Goal: Task Accomplishment & Management: Manage account settings

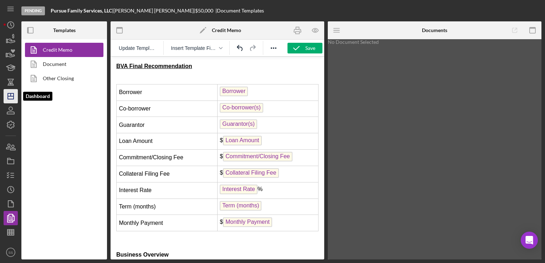
click at [9, 96] on icon "Icon/Dashboard" at bounding box center [11, 96] width 18 height 18
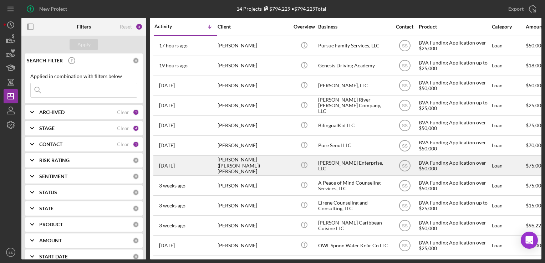
scroll to position [65, 0]
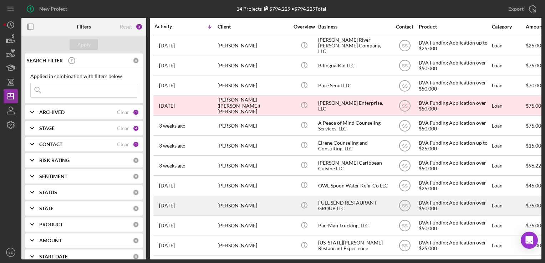
click at [217, 197] on div "[DATE] [PERSON_NAME]" at bounding box center [186, 206] width 62 height 19
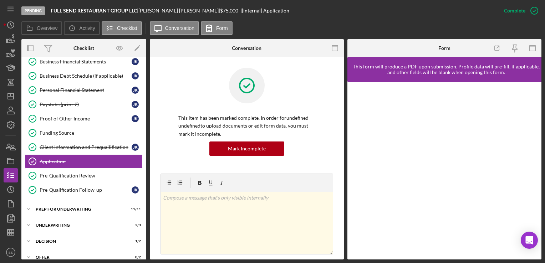
scroll to position [97, 0]
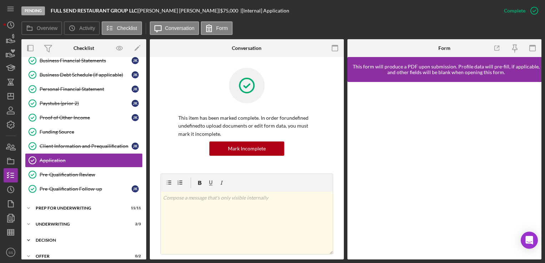
click at [49, 238] on div "Decision" at bounding box center [87, 240] width 102 height 4
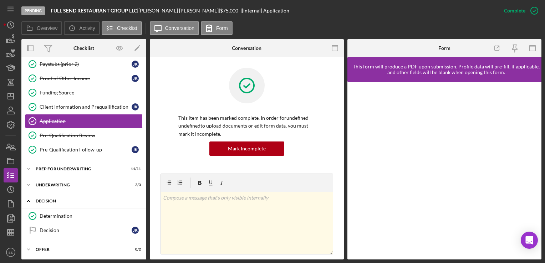
scroll to position [137, 0]
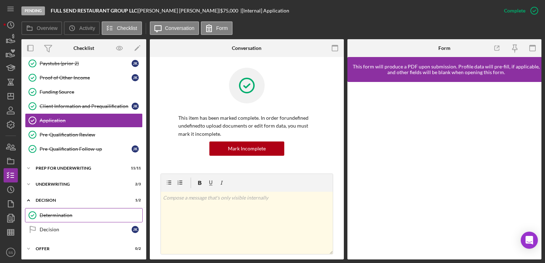
click at [62, 213] on div "Determination" at bounding box center [91, 216] width 103 height 6
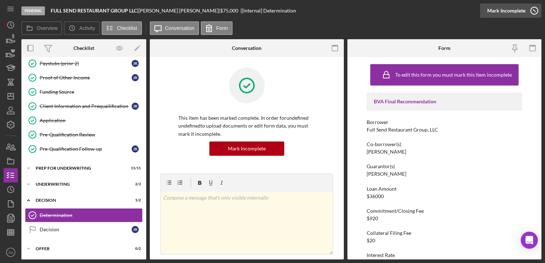
click at [527, 11] on icon "button" at bounding box center [535, 11] width 18 height 18
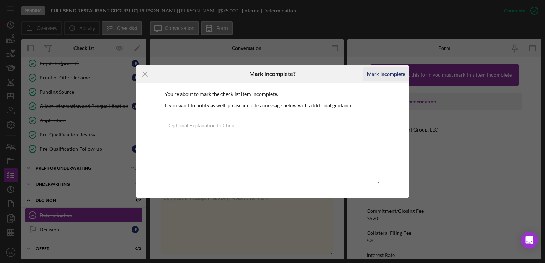
click at [387, 76] on div "Mark Incomplete" at bounding box center [386, 74] width 38 height 14
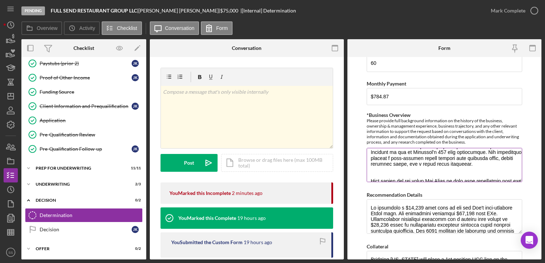
scroll to position [345, 0]
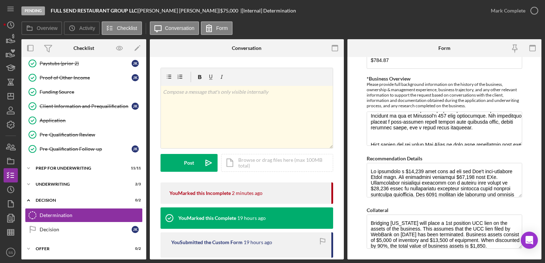
click at [351, 180] on form "BVA Final Recommendation Borrower Full Send Restaurant Group, LLC Co-borrower(s…" at bounding box center [445, 158] width 194 height 203
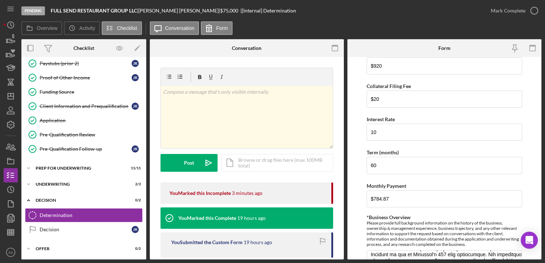
scroll to position [0, 0]
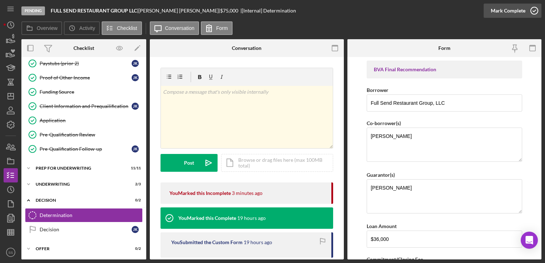
click at [505, 12] on div "Mark Complete" at bounding box center [508, 11] width 35 height 14
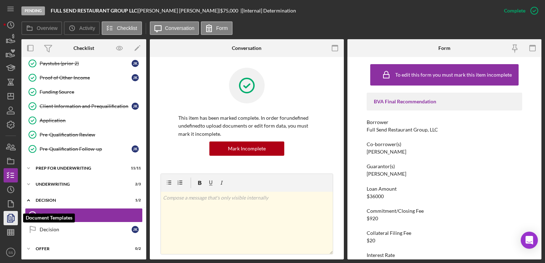
click at [8, 222] on icon "button" at bounding box center [11, 218] width 18 height 18
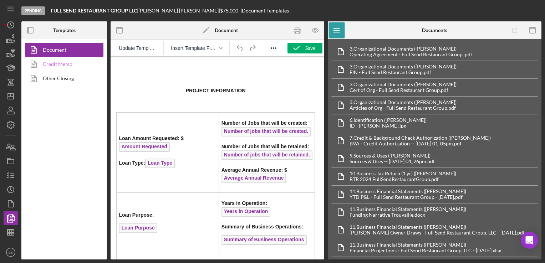
click at [60, 68] on link "Credit Memo" at bounding box center [62, 64] width 75 height 14
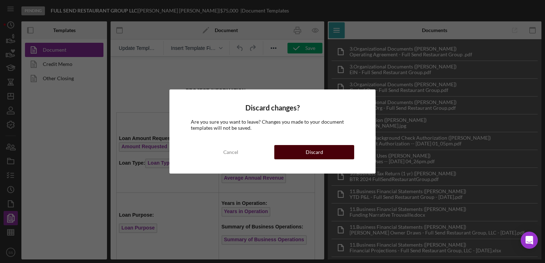
click at [286, 147] on button "Discard" at bounding box center [314, 152] width 80 height 14
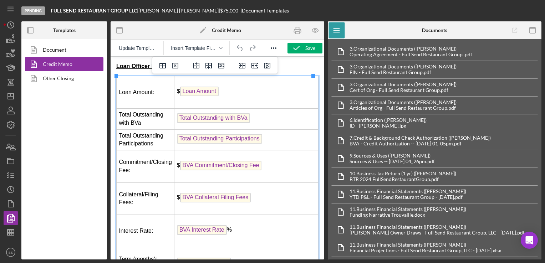
click at [173, 102] on td "Loan Amount:" at bounding box center [146, 92] width 58 height 32
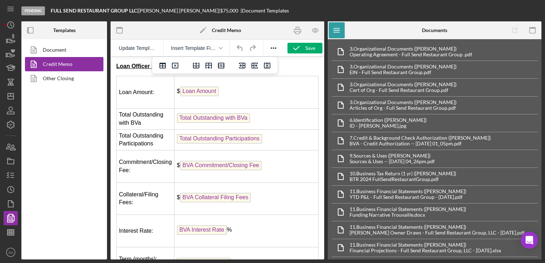
click at [116, 65] on strong "Loan Officer Recommendation" at bounding box center [157, 66] width 83 height 6
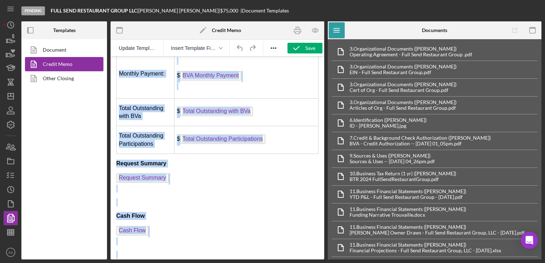
scroll to position [464, 0]
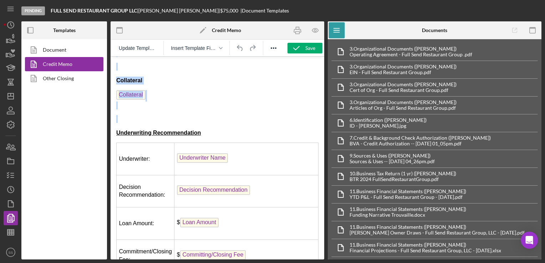
drag, startPoint x: 116, startPoint y: 65, endPoint x: 305, endPoint y: 113, distance: 195.2
copy body "Loan Officer Recommendation Loan Amount: $ Loan Amount Total Outstanding with B…"
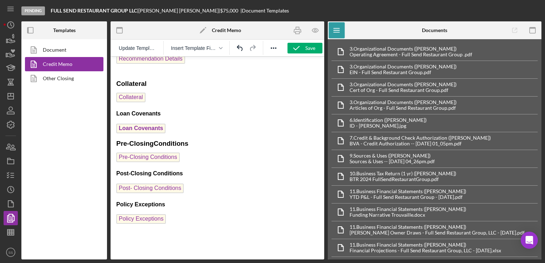
scroll to position [747, 0]
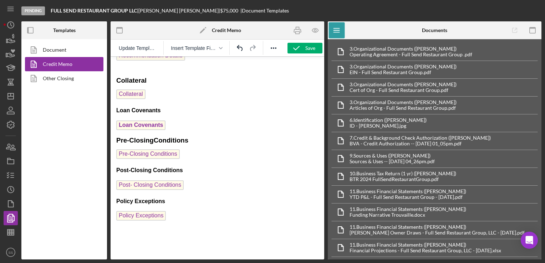
click at [191, 228] on p "Rich Text Area. Press ALT-0 for help." at bounding box center [217, 232] width 202 height 8
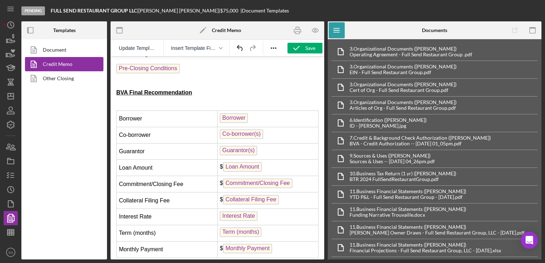
scroll to position [489, 0]
drag, startPoint x: 115, startPoint y: 90, endPoint x: 193, endPoint y: 152, distance: 99.7
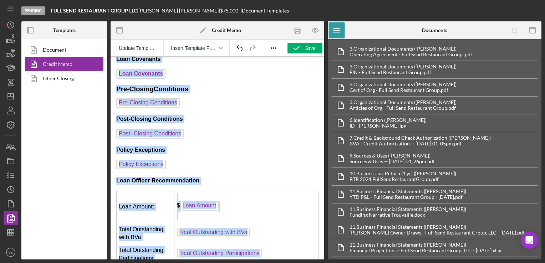
scroll to position [816, 0]
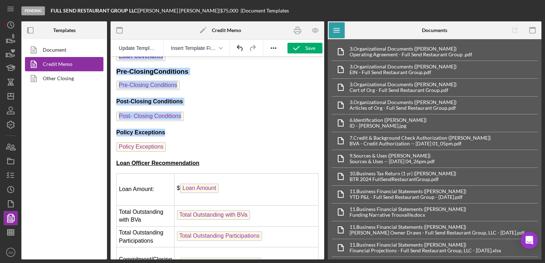
drag, startPoint x: 117, startPoint y: 87, endPoint x: 287, endPoint y: 135, distance: 176.1
copy body "BVA Final Recommendation Borrower Borrower Co-borrower Co-borrower(s) Guarantor…"
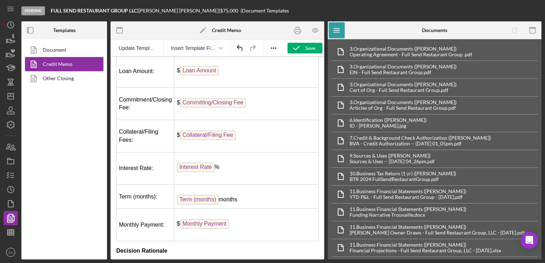
scroll to position [0, 0]
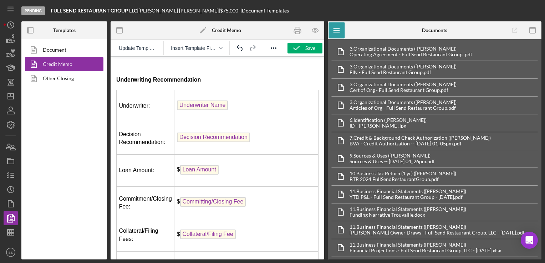
click at [117, 79] on strong "Underwriting Recommendation" at bounding box center [158, 80] width 85 height 6
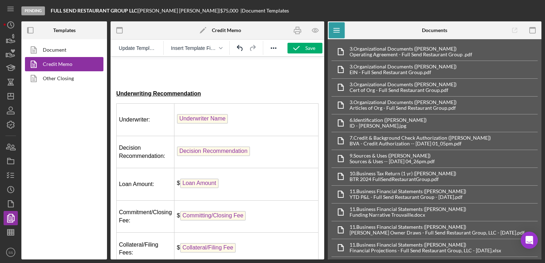
click at [120, 70] on p "Rich Text Area. Press ALT-0 for help." at bounding box center [217, 66] width 202 height 8
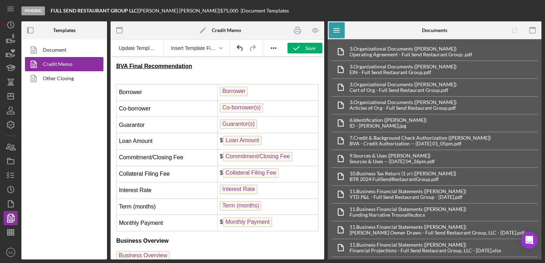
click at [303, 54] on div "Update Template Insert Template Field" at bounding box center [218, 48] width 214 height 17
click at [297, 49] on icon "button" at bounding box center [297, 48] width 18 height 18
click at [205, 29] on icon "Icon/Edit" at bounding box center [203, 30] width 18 height 18
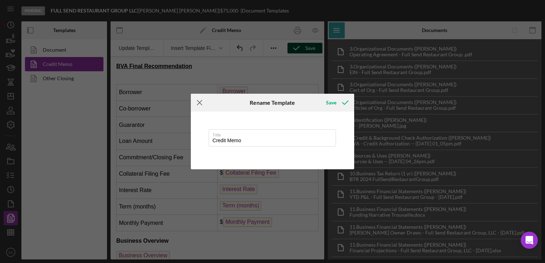
click at [198, 101] on line at bounding box center [199, 103] width 5 height 5
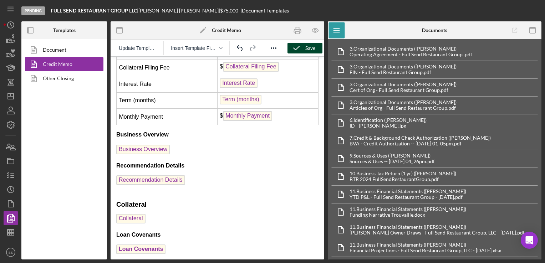
scroll to position [110, 0]
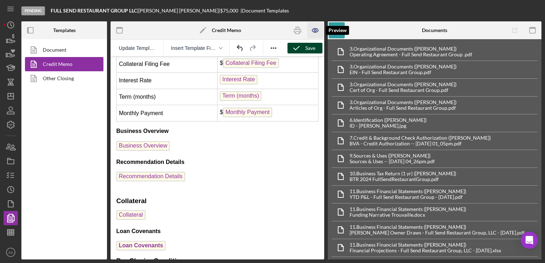
click at [314, 34] on icon "button" at bounding box center [316, 30] width 16 height 16
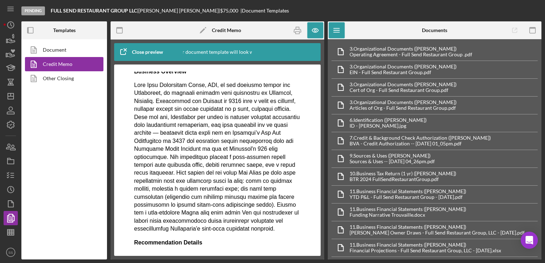
scroll to position [191, 0]
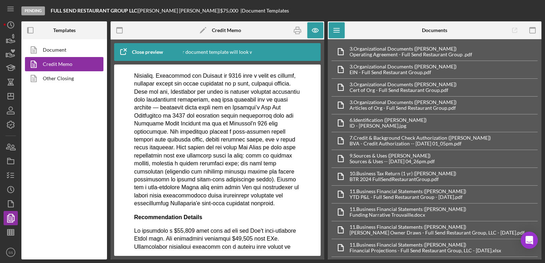
click at [250, 196] on p "Rich Text Area. Press ALT-0 for help." at bounding box center [217, 132] width 167 height 152
click at [282, 204] on p "Rich Text Area. Press ALT-0 for help." at bounding box center [217, 132] width 167 height 152
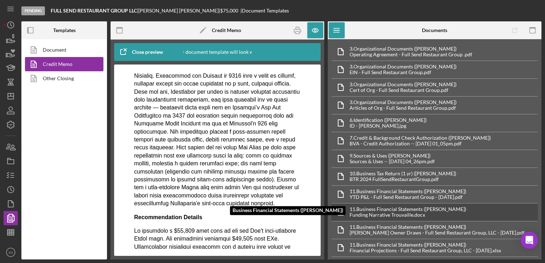
click at [353, 212] on div "Funding Narrative Trouvaille.docx" at bounding box center [408, 215] width 117 height 6
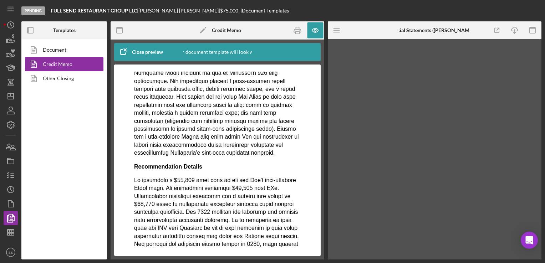
scroll to position [241, 0]
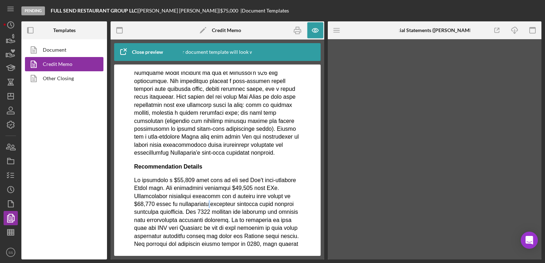
drag, startPoint x: 213, startPoint y: 200, endPoint x: 215, endPoint y: 205, distance: 5.3
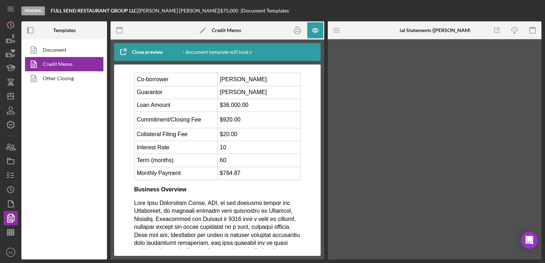
scroll to position [0, 0]
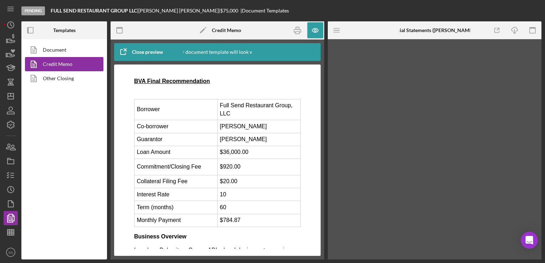
click at [123, 47] on icon "button" at bounding box center [123, 52] width 18 height 18
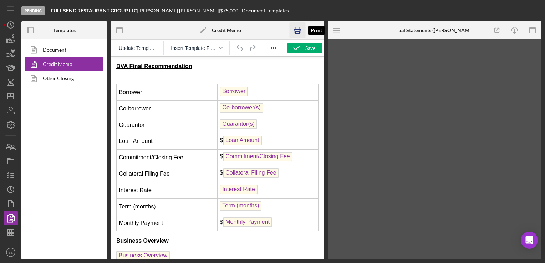
drag, startPoint x: 296, startPoint y: 30, endPoint x: 167, endPoint y: 117, distance: 156.3
click at [296, 30] on icon "button" at bounding box center [298, 30] width 16 height 16
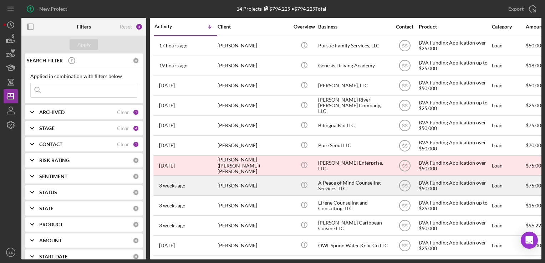
scroll to position [65, 0]
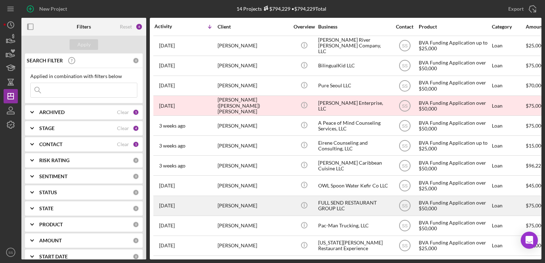
click at [222, 200] on div "[PERSON_NAME]" at bounding box center [253, 206] width 71 height 19
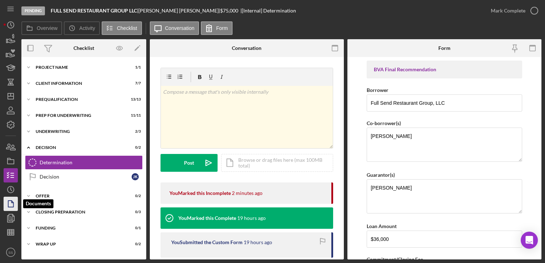
click at [9, 207] on polygon "button" at bounding box center [10, 204] width 5 height 6
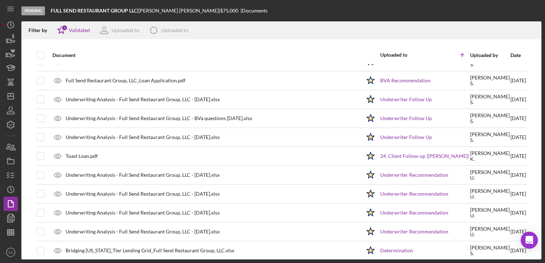
scroll to position [772, 0]
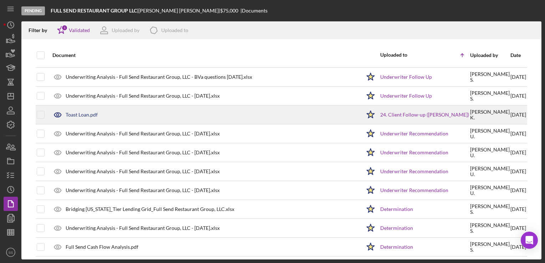
click at [79, 107] on div "Toast Loan.pdf" at bounding box center [205, 115] width 312 height 18
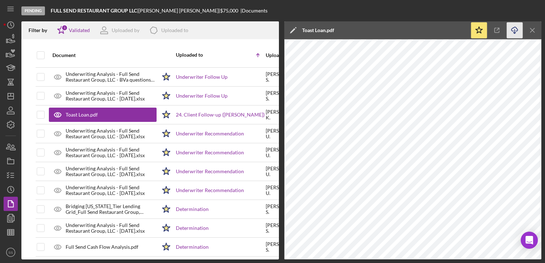
click at [513, 33] on icon "Icon/Download" at bounding box center [515, 30] width 16 height 16
